Goal: Use online tool/utility: Utilize a website feature to perform a specific function

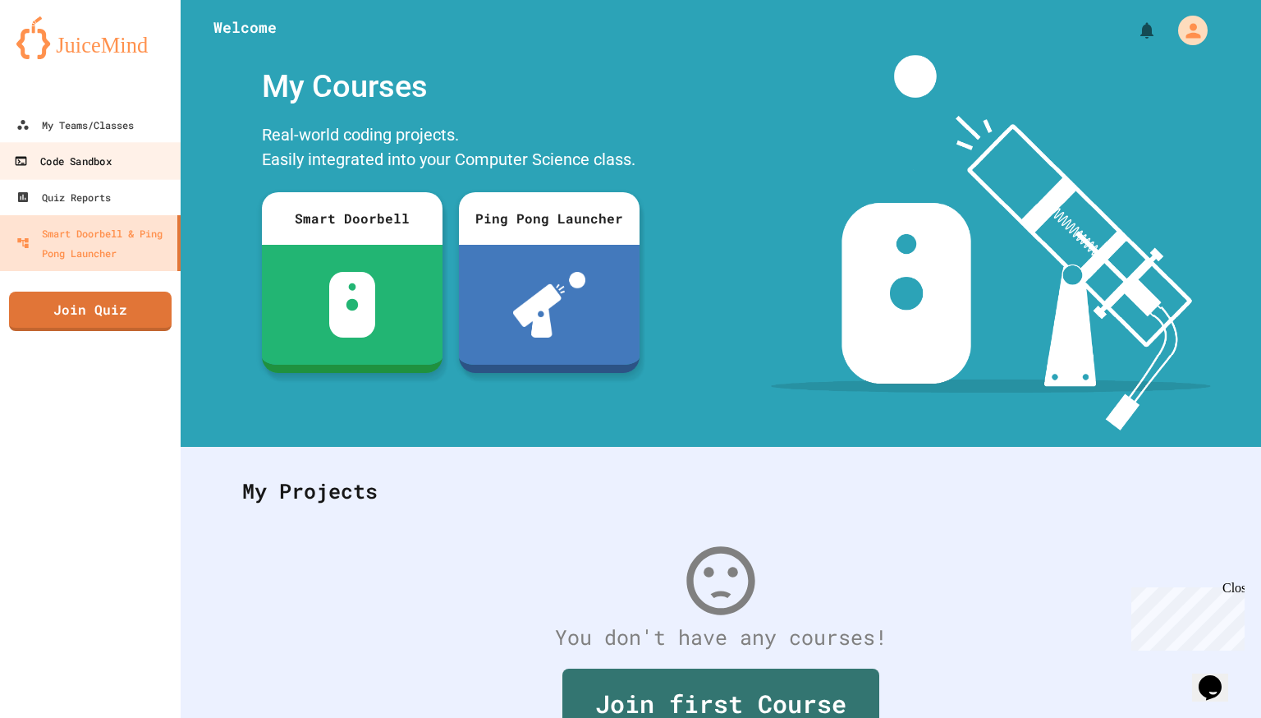
click at [118, 167] on link "Code Sandbox" at bounding box center [91, 160] width 186 height 37
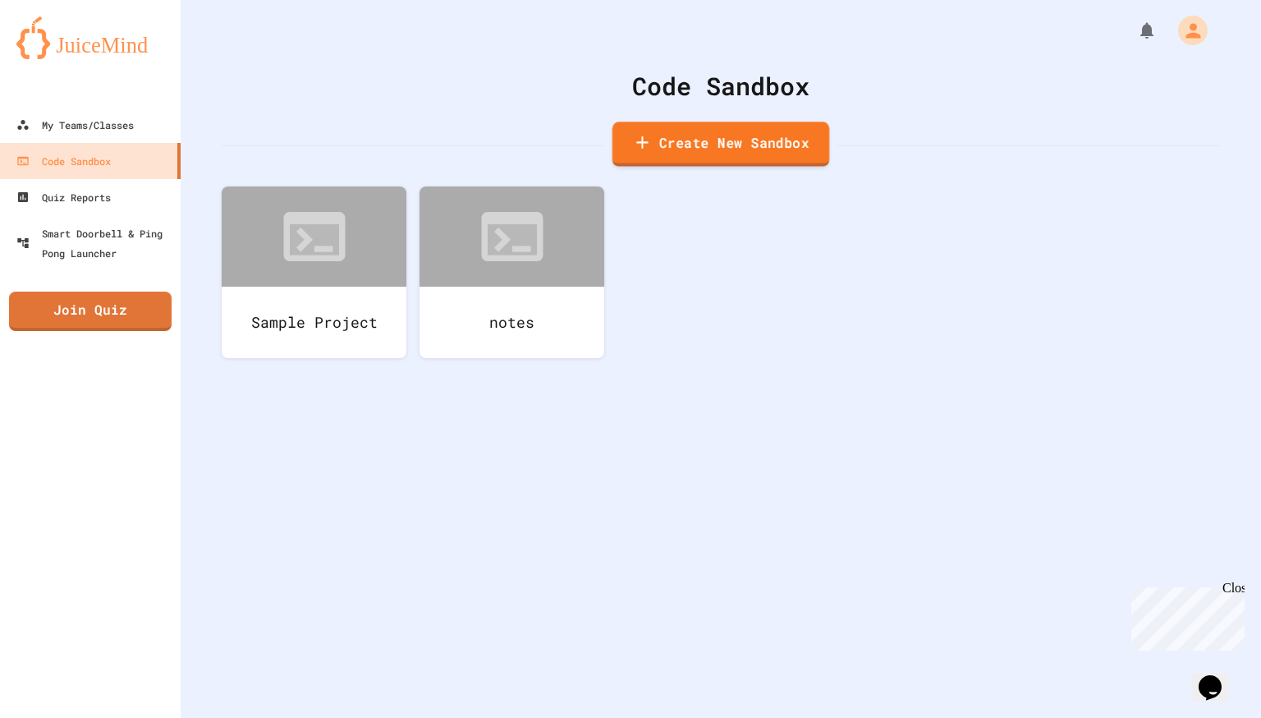
click at [691, 155] on link "Create New Sandbox" at bounding box center [721, 144] width 217 height 45
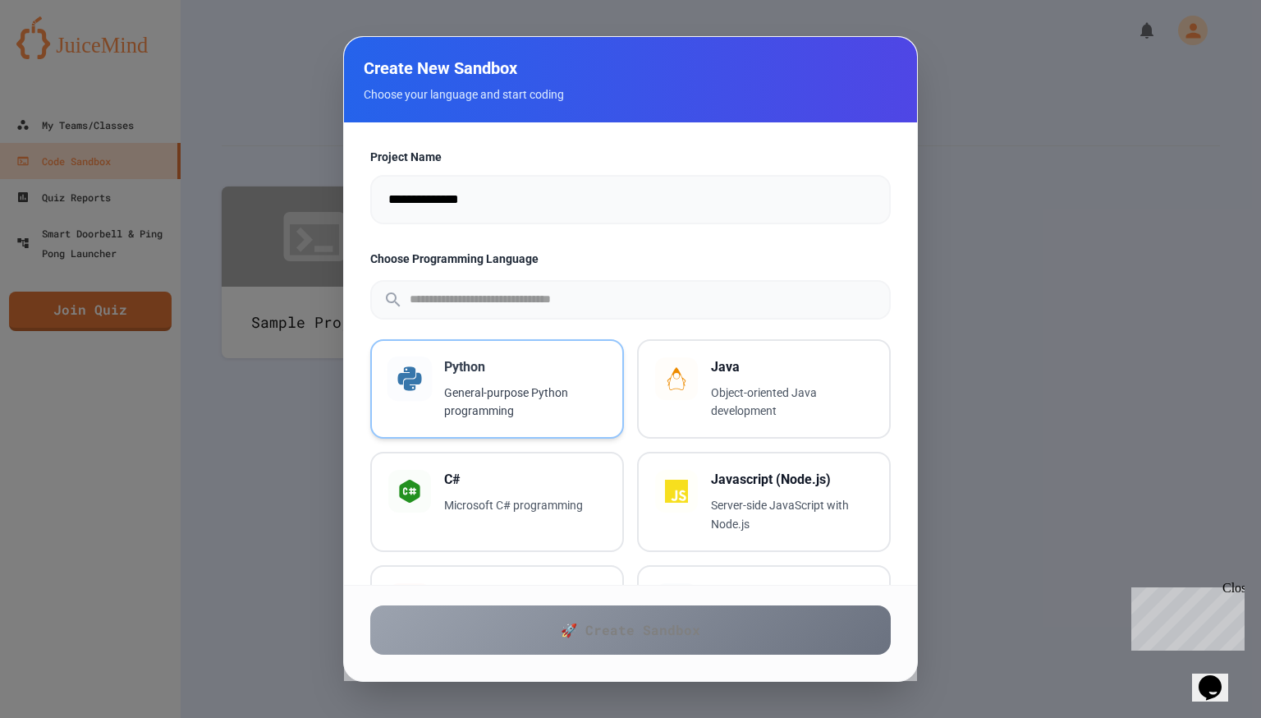
click at [489, 405] on p "General-purpose Python programming" at bounding box center [525, 403] width 162 height 38
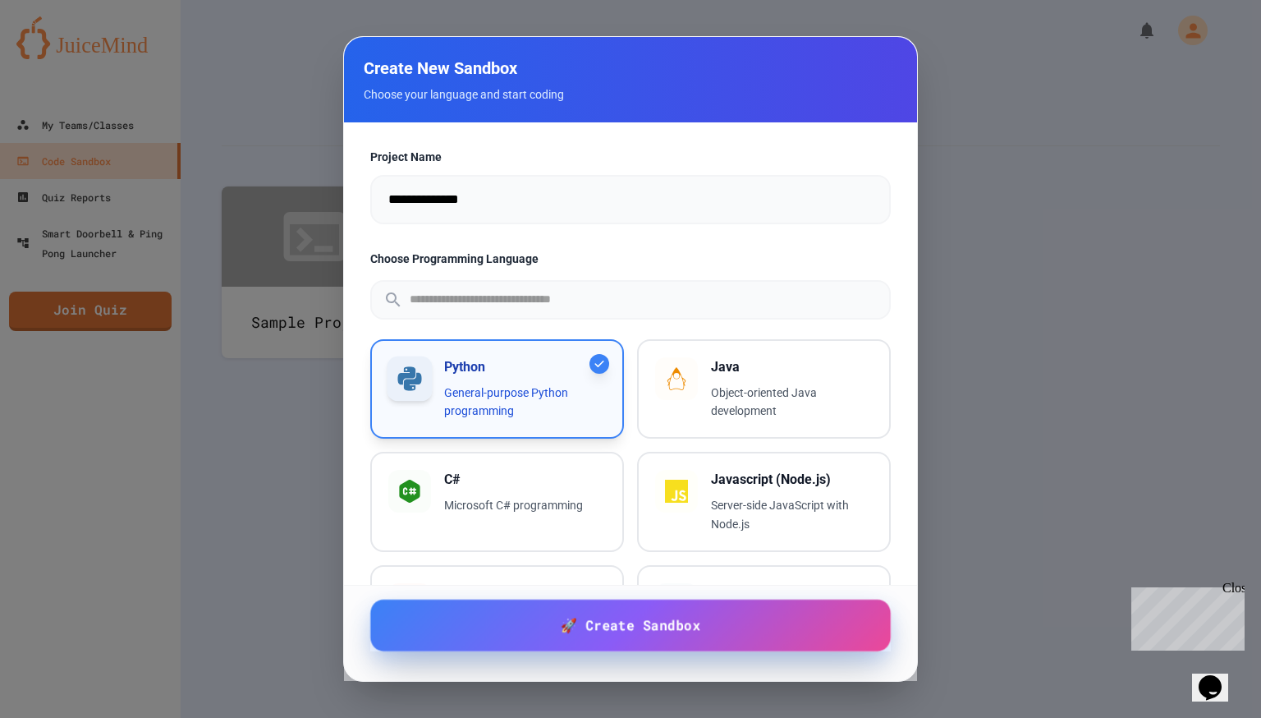
click at [540, 625] on link "🚀 Create Sandbox" at bounding box center [630, 626] width 521 height 52
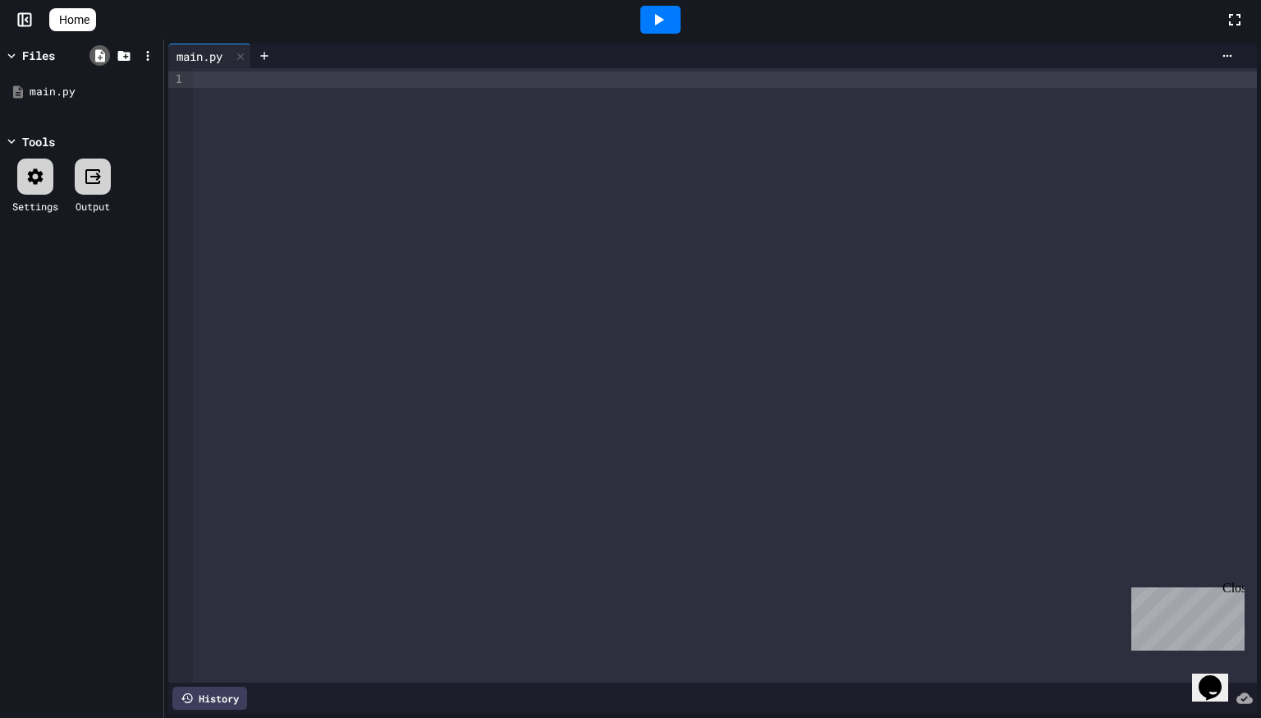
click at [103, 54] on icon at bounding box center [100, 55] width 10 height 12
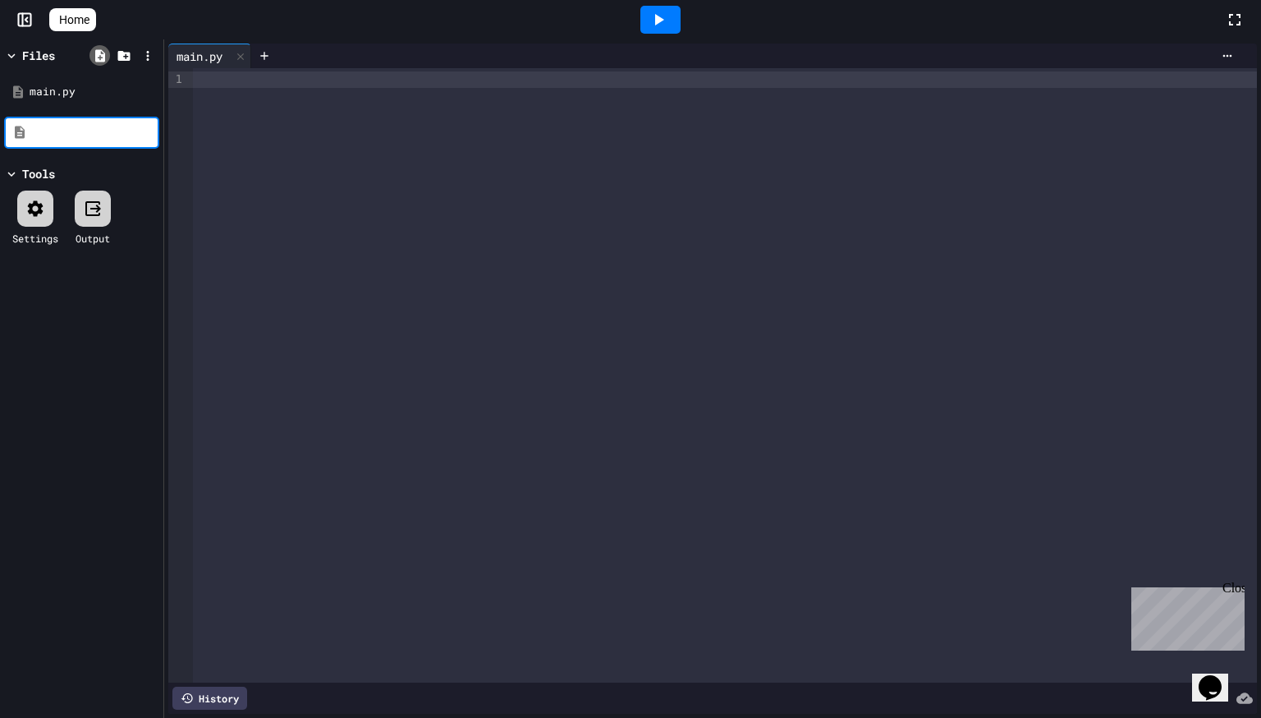
click at [103, 54] on icon at bounding box center [100, 55] width 10 height 12
click at [110, 56] on div at bounding box center [123, 56] width 71 height 24
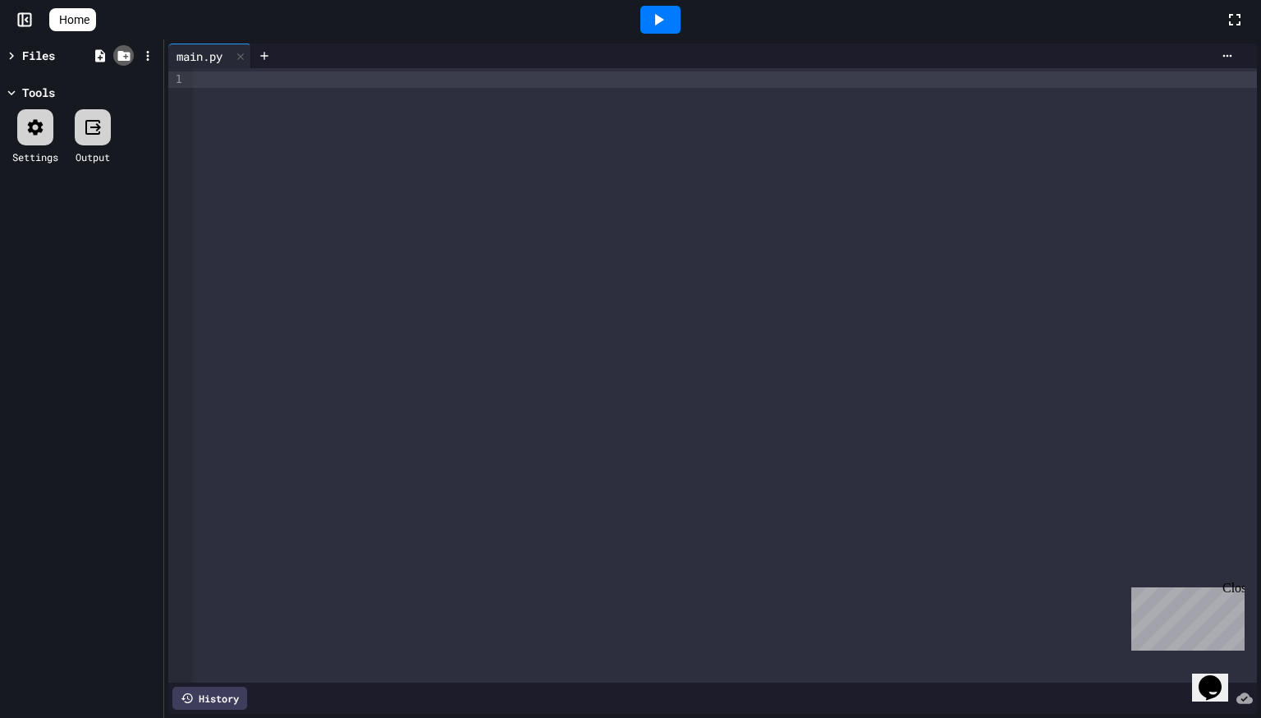
click at [121, 56] on icon at bounding box center [123, 56] width 12 height 10
click at [264, 55] on icon at bounding box center [263, 55] width 7 height 7
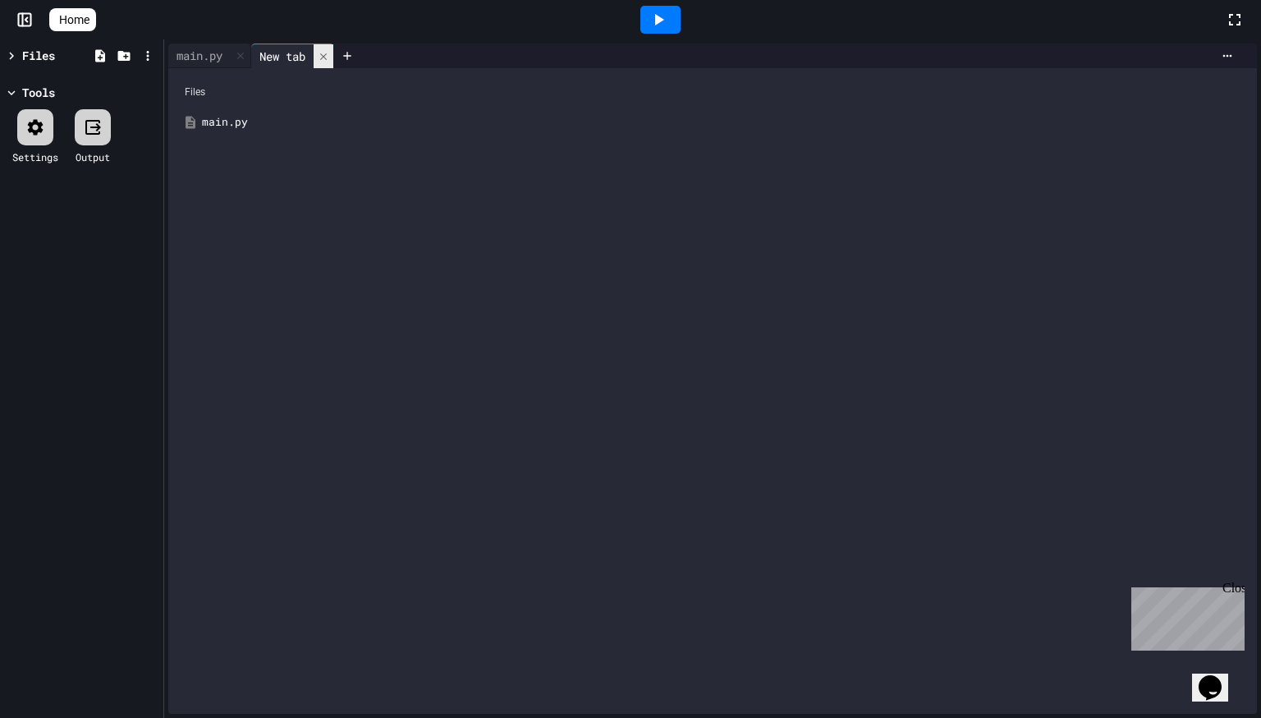
click at [329, 54] on icon at bounding box center [323, 56] width 11 height 11
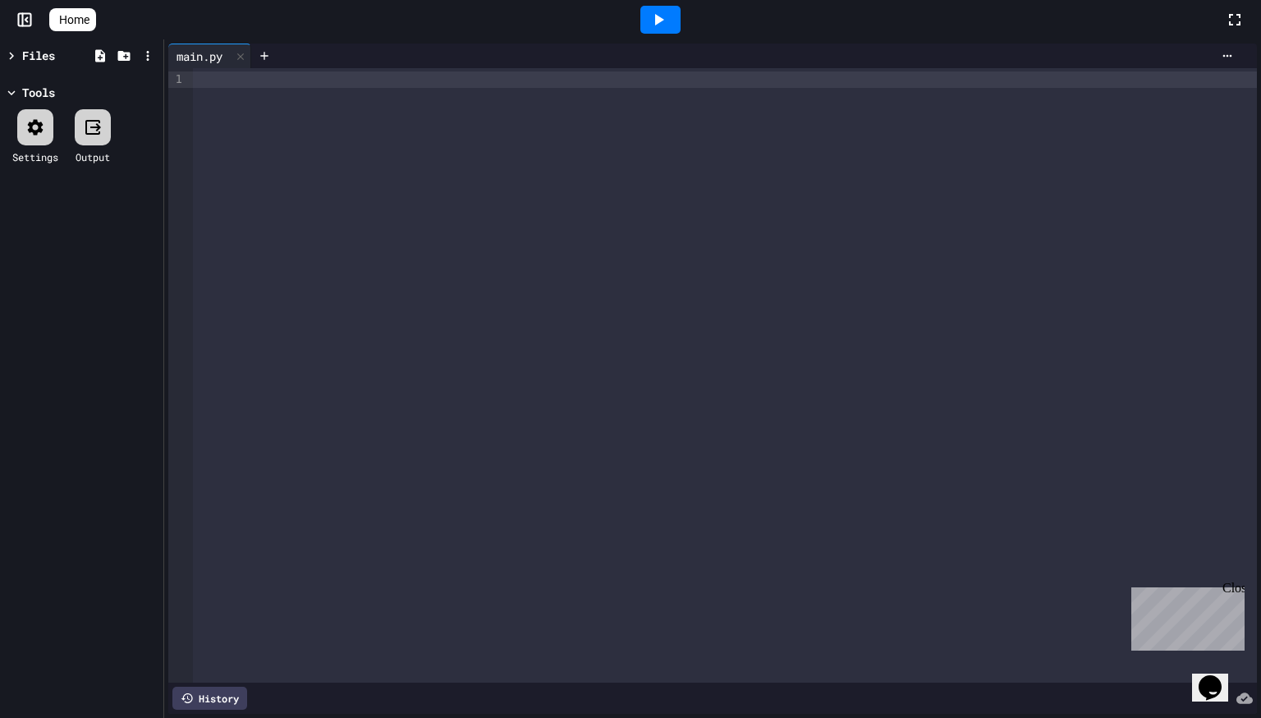
click at [40, 54] on div "Files" at bounding box center [38, 55] width 33 height 17
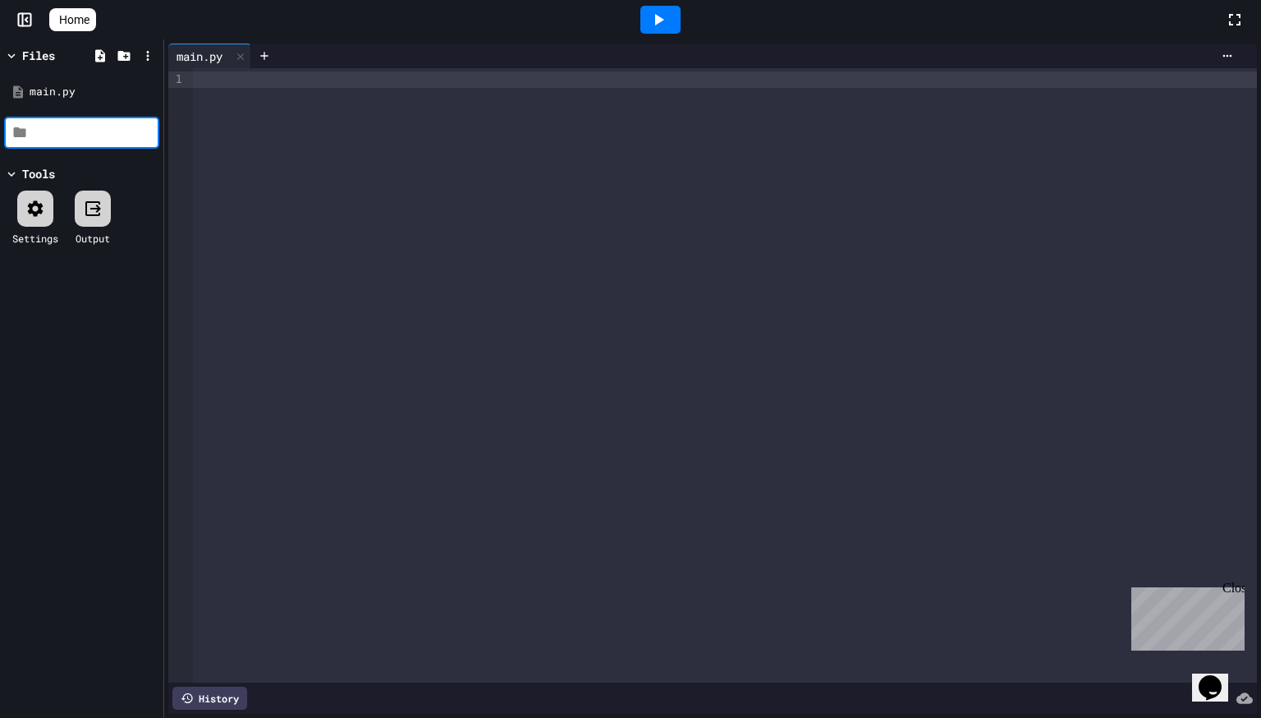
click at [40, 54] on div "Files" at bounding box center [38, 55] width 33 height 17
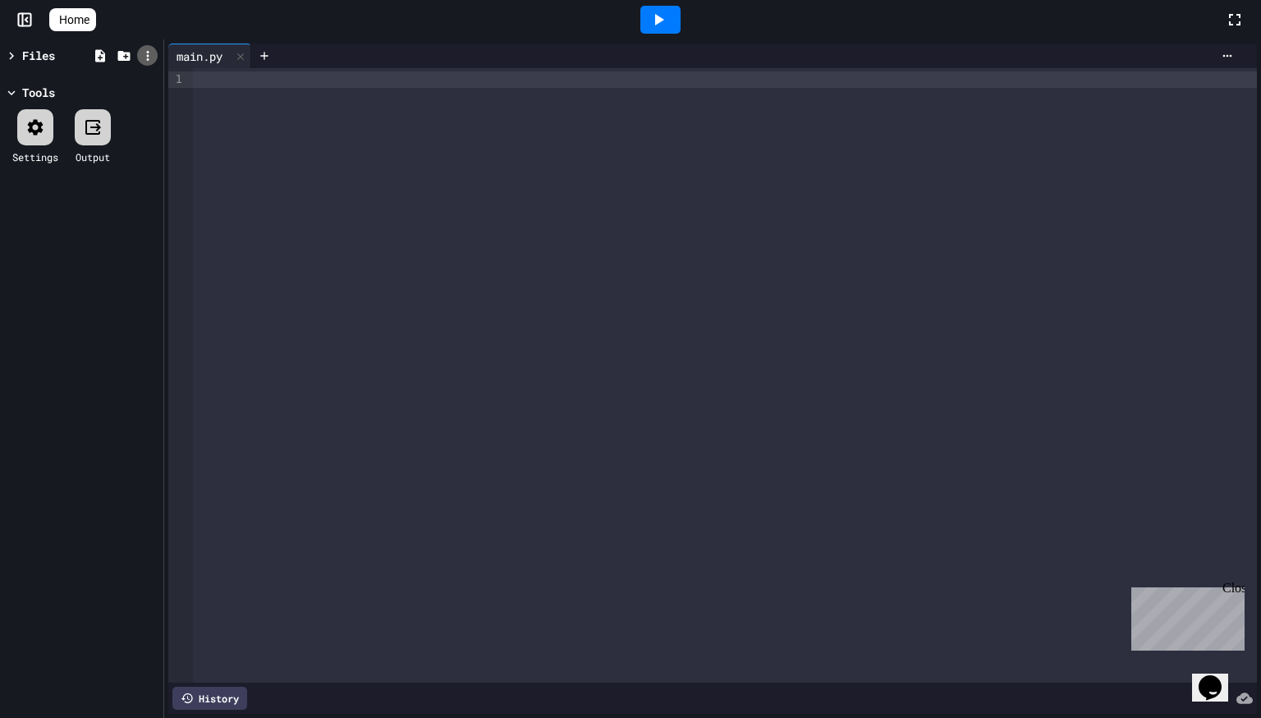
click at [146, 56] on icon at bounding box center [147, 56] width 2 height 10
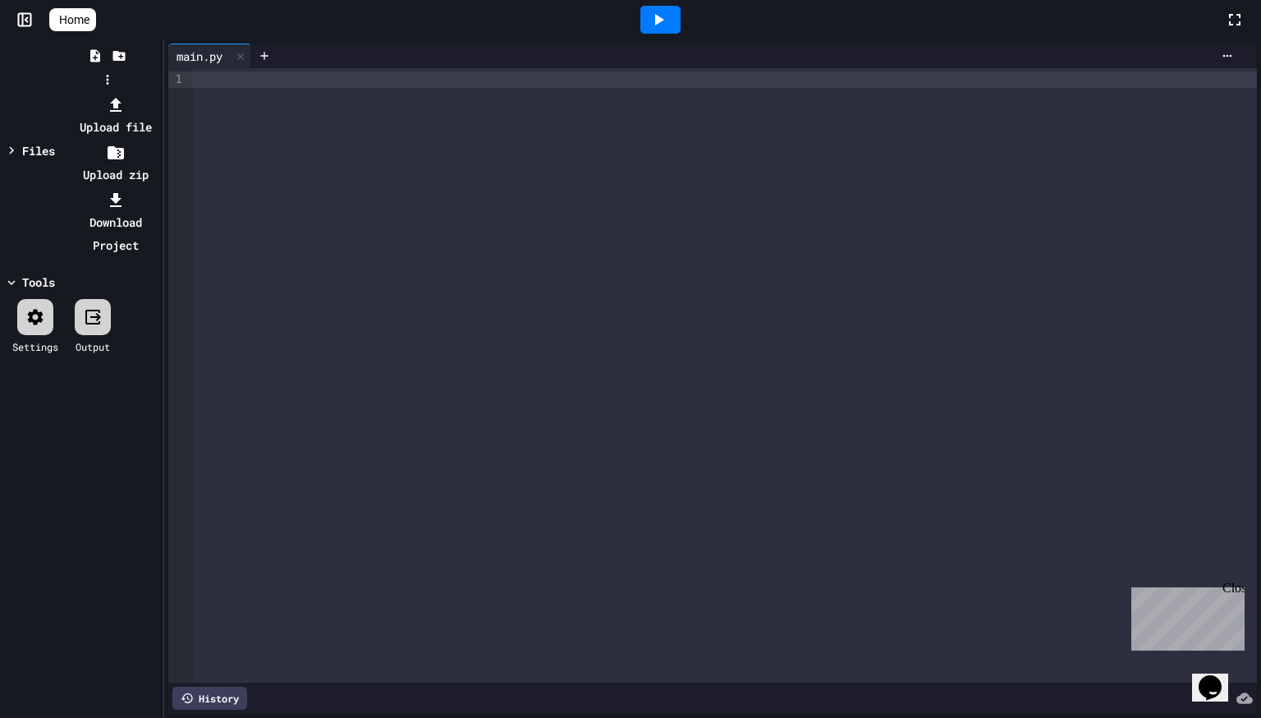
click at [159, 93] on div at bounding box center [115, 104] width 88 height 23
click at [159, 97] on li "Upload file" at bounding box center [115, 116] width 88 height 46
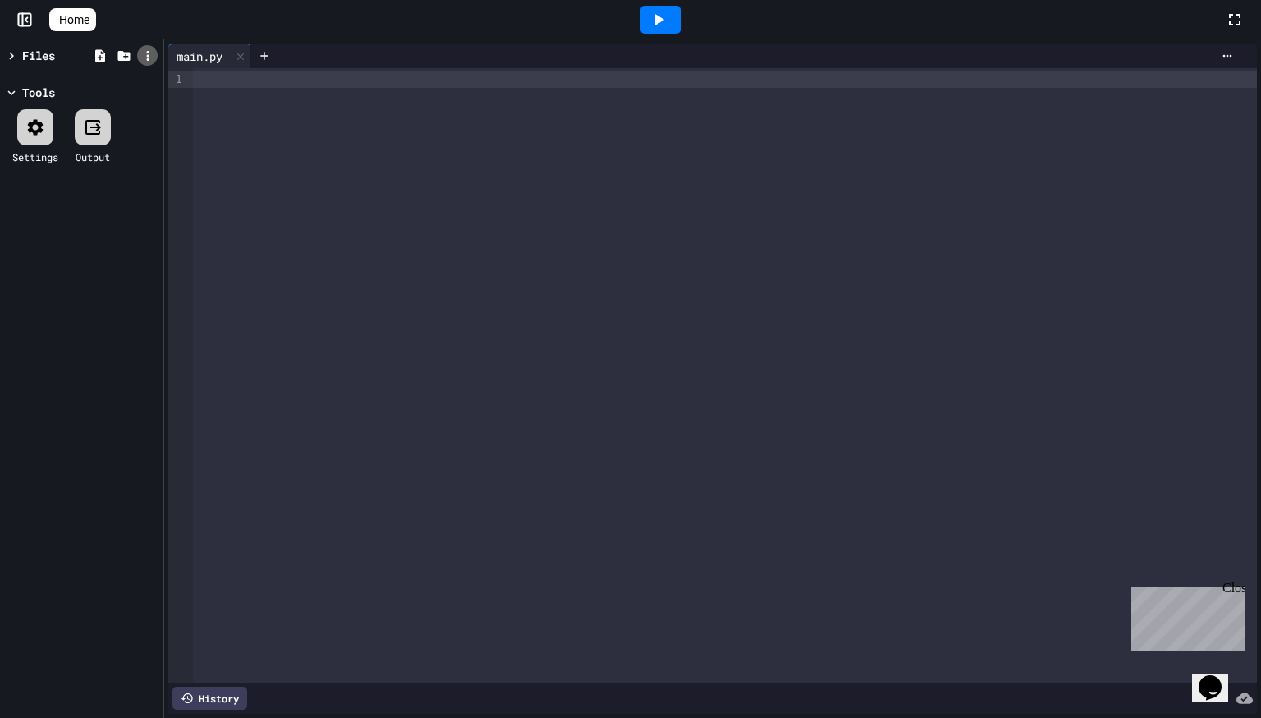
click at [151, 55] on icon at bounding box center [147, 55] width 15 height 15
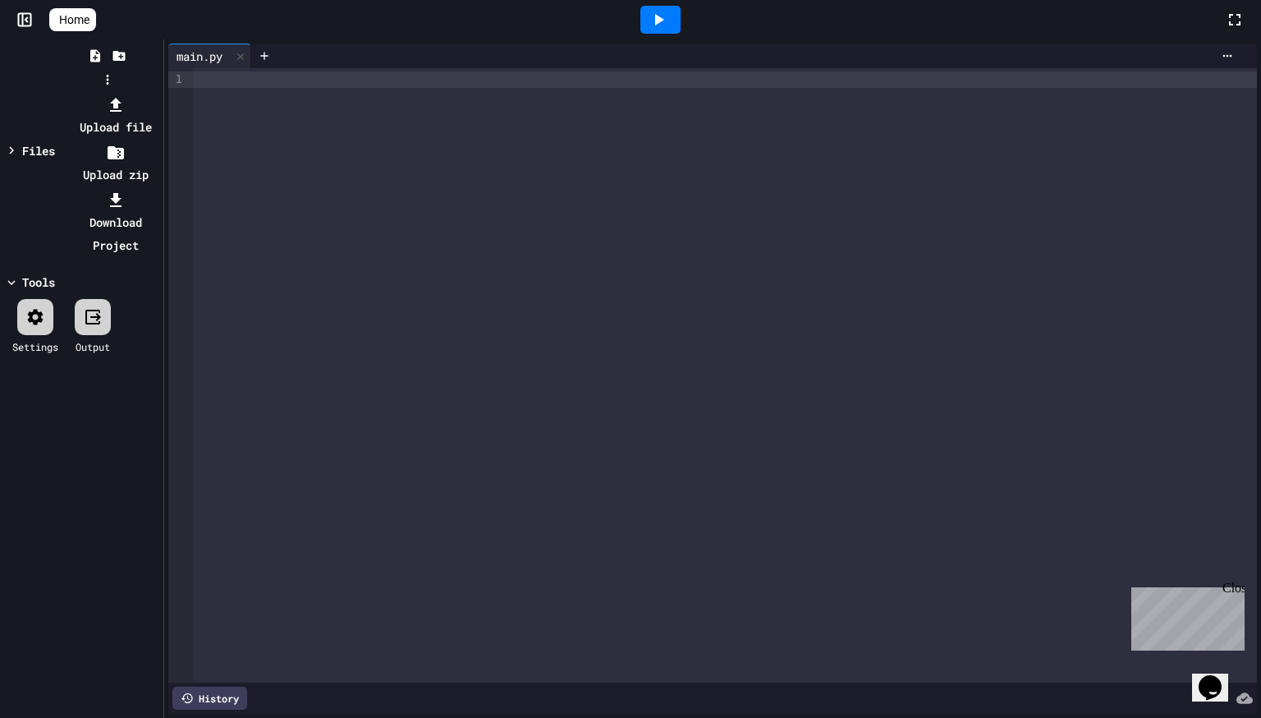
click at [159, 93] on li "Upload file" at bounding box center [115, 116] width 88 height 46
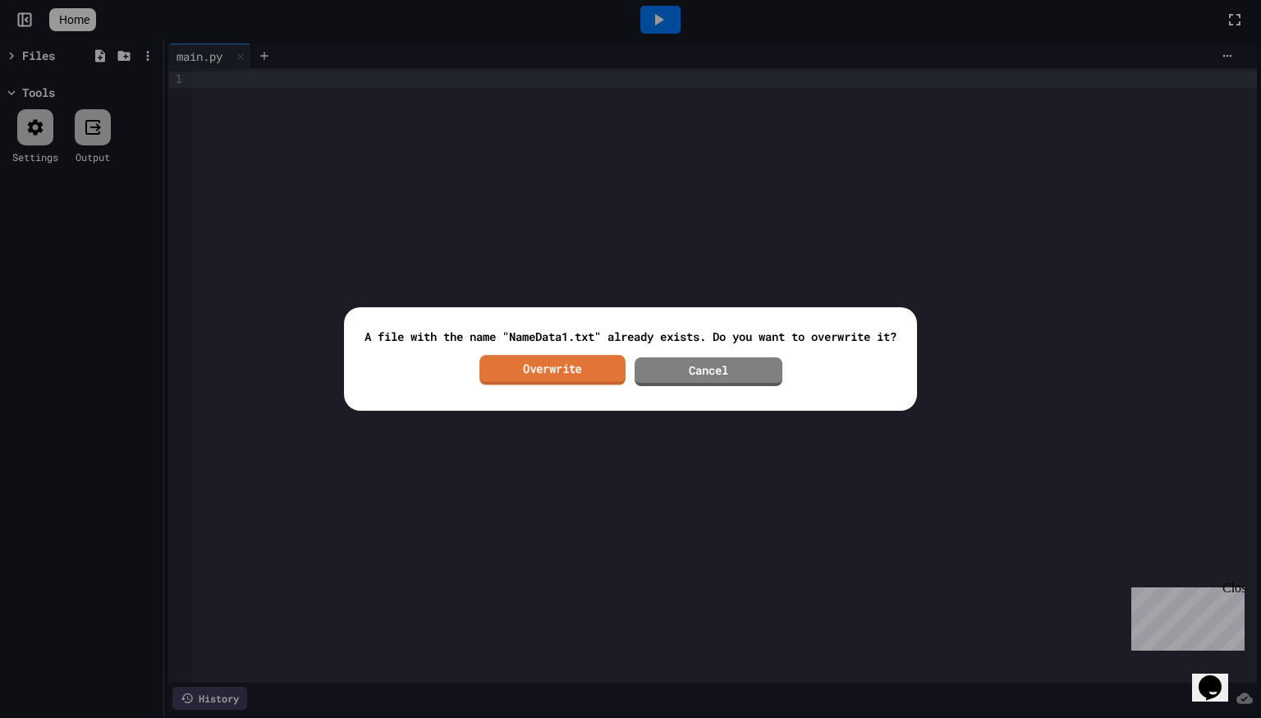
click at [572, 380] on link "Overwrite" at bounding box center [553, 370] width 146 height 30
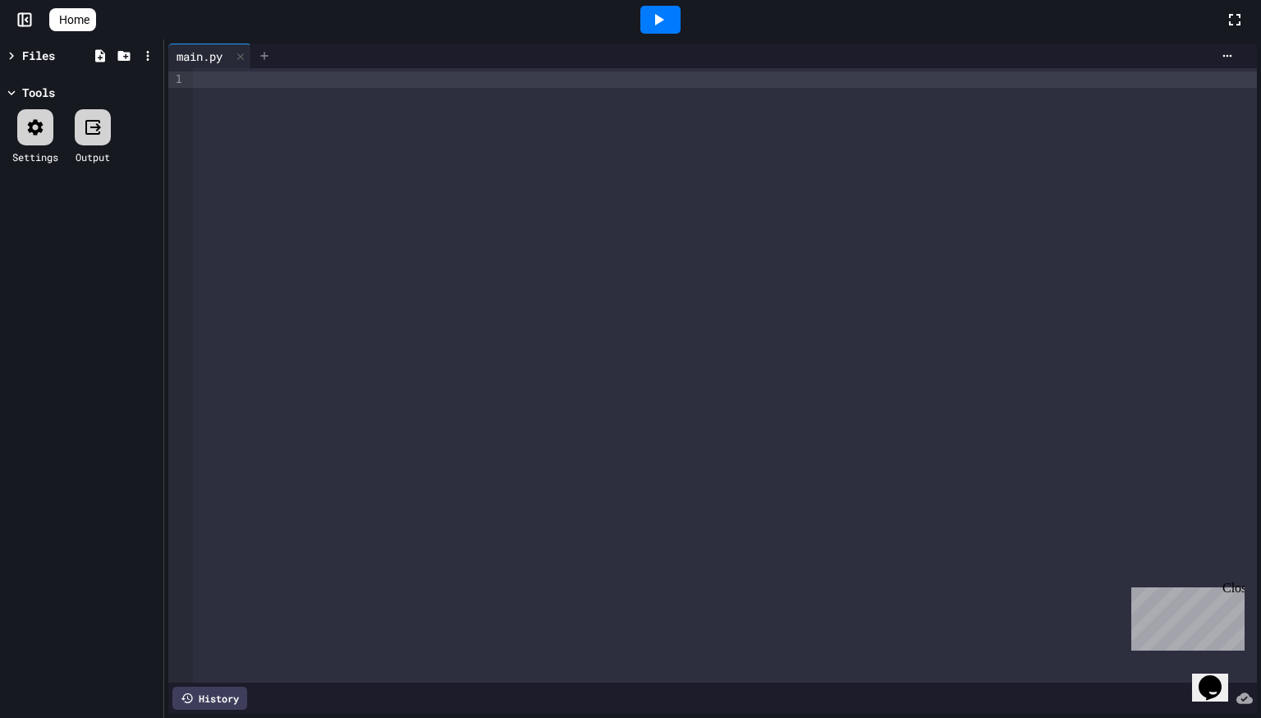
click at [264, 54] on icon at bounding box center [264, 55] width 13 height 13
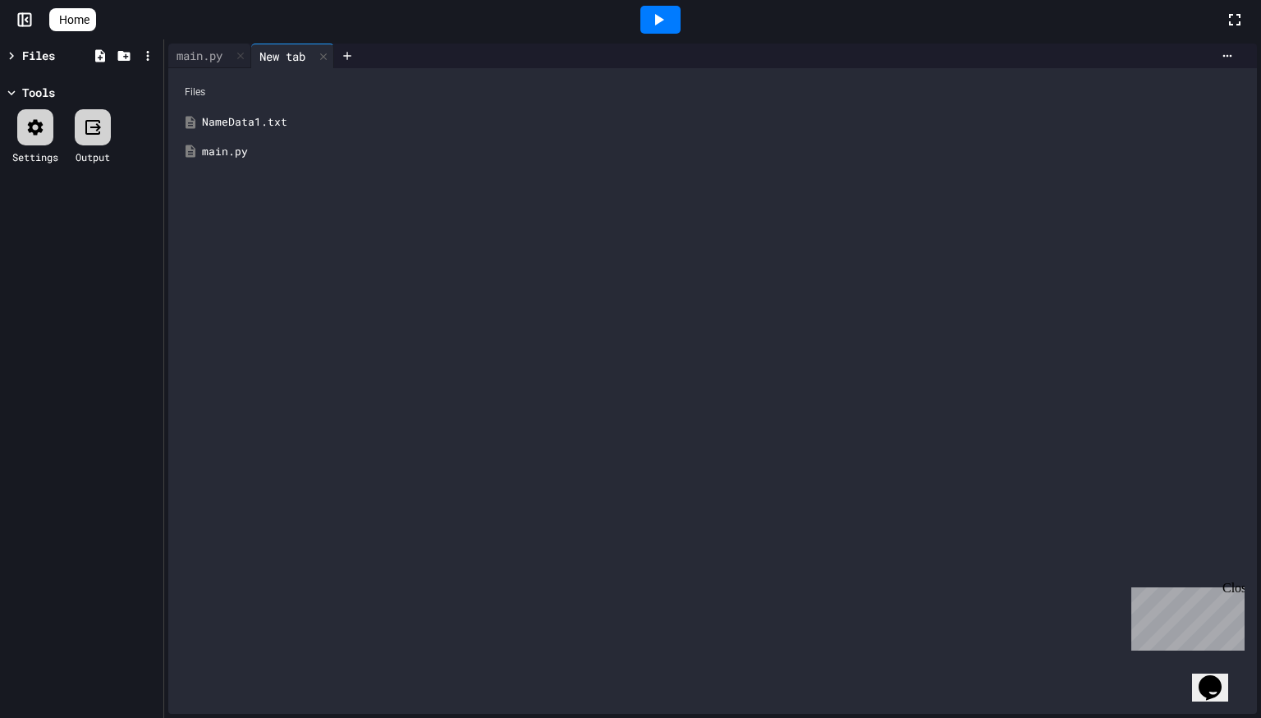
click at [264, 122] on div "NameData1.txt" at bounding box center [724, 122] width 1045 height 16
